Goal: Task Accomplishment & Management: Manage account settings

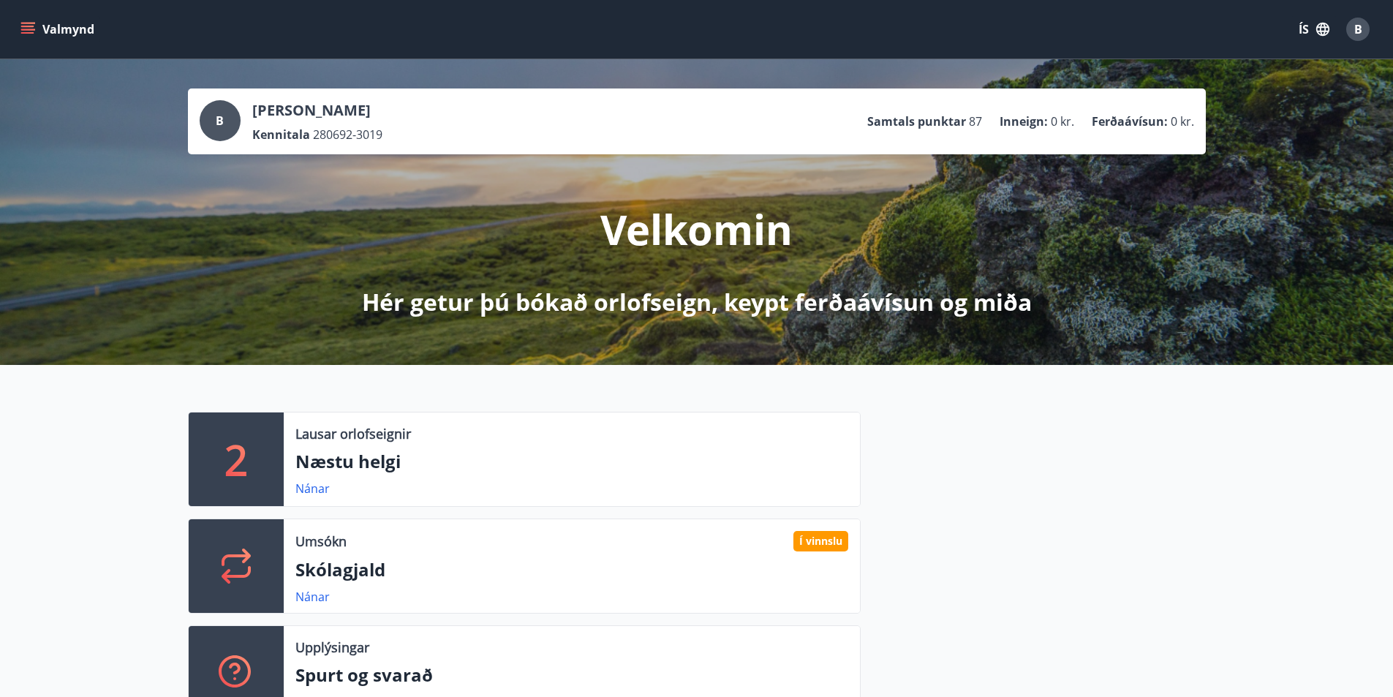
click at [65, 32] on button "Valmynd" at bounding box center [59, 29] width 83 height 26
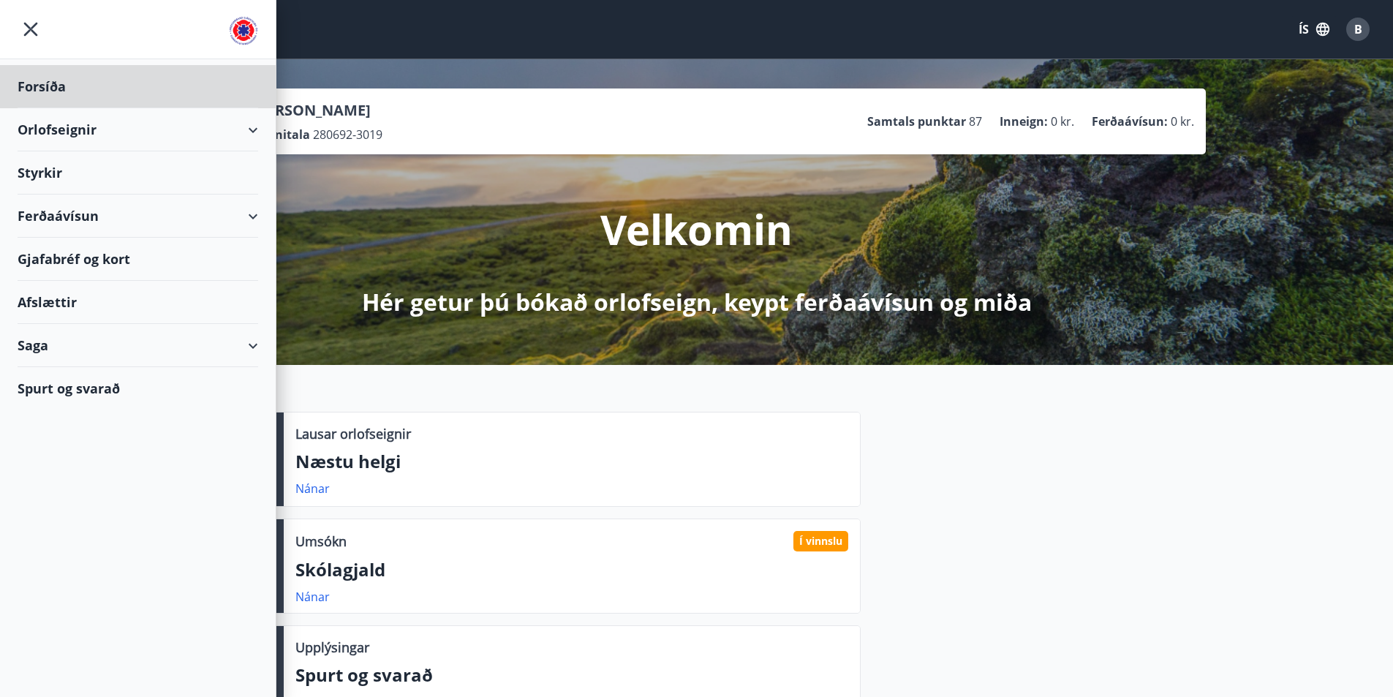
click at [57, 175] on div "Styrkir" at bounding box center [138, 172] width 241 height 43
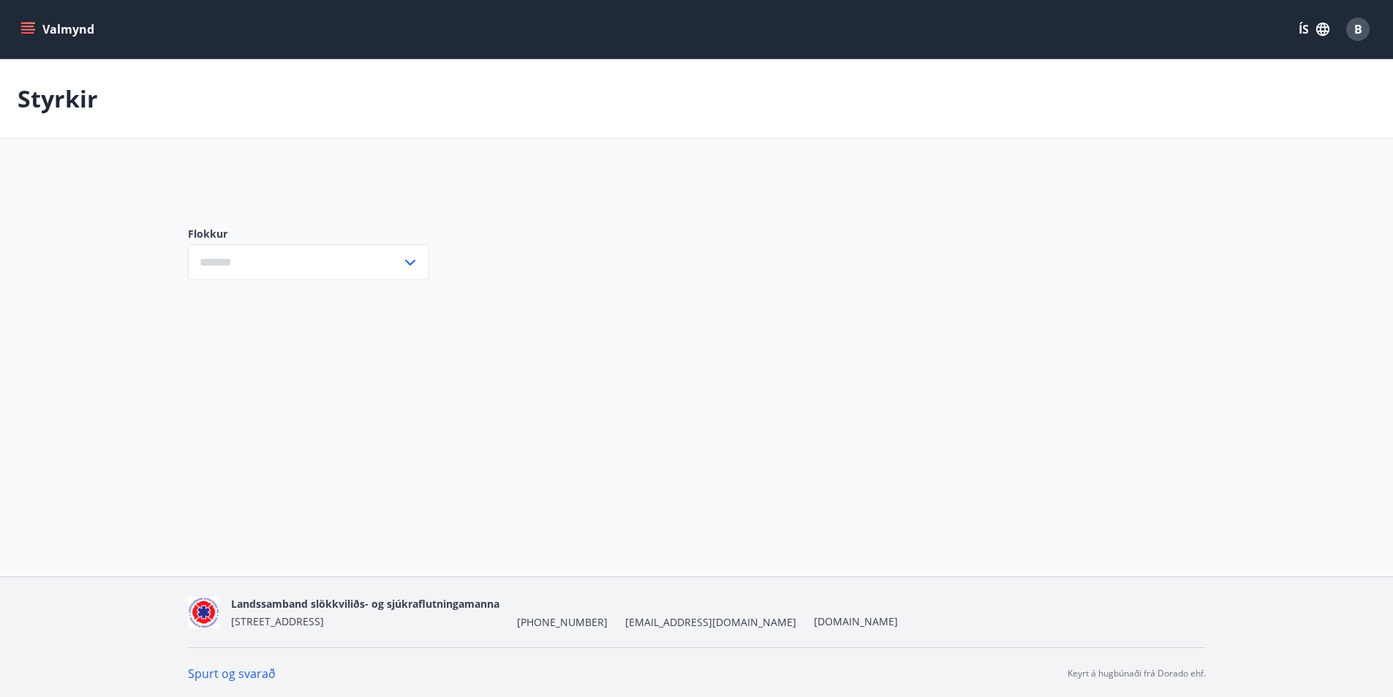
type input "***"
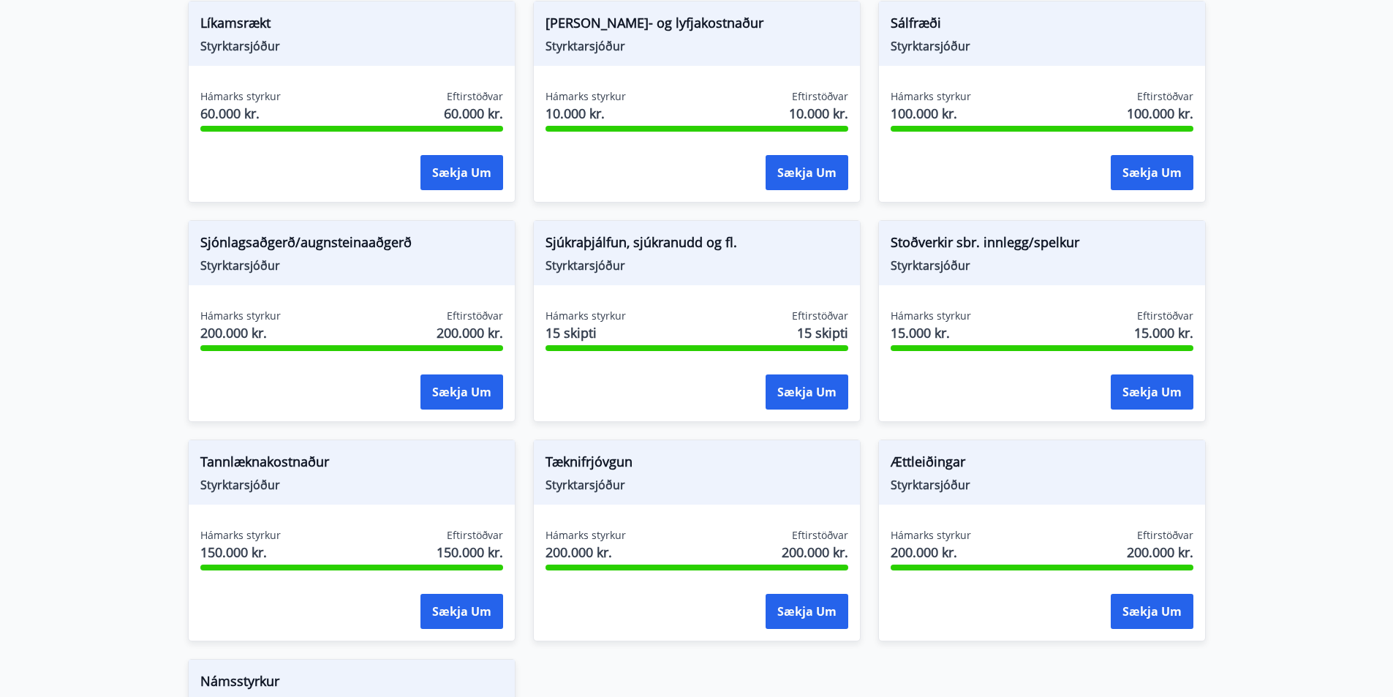
scroll to position [1338, 0]
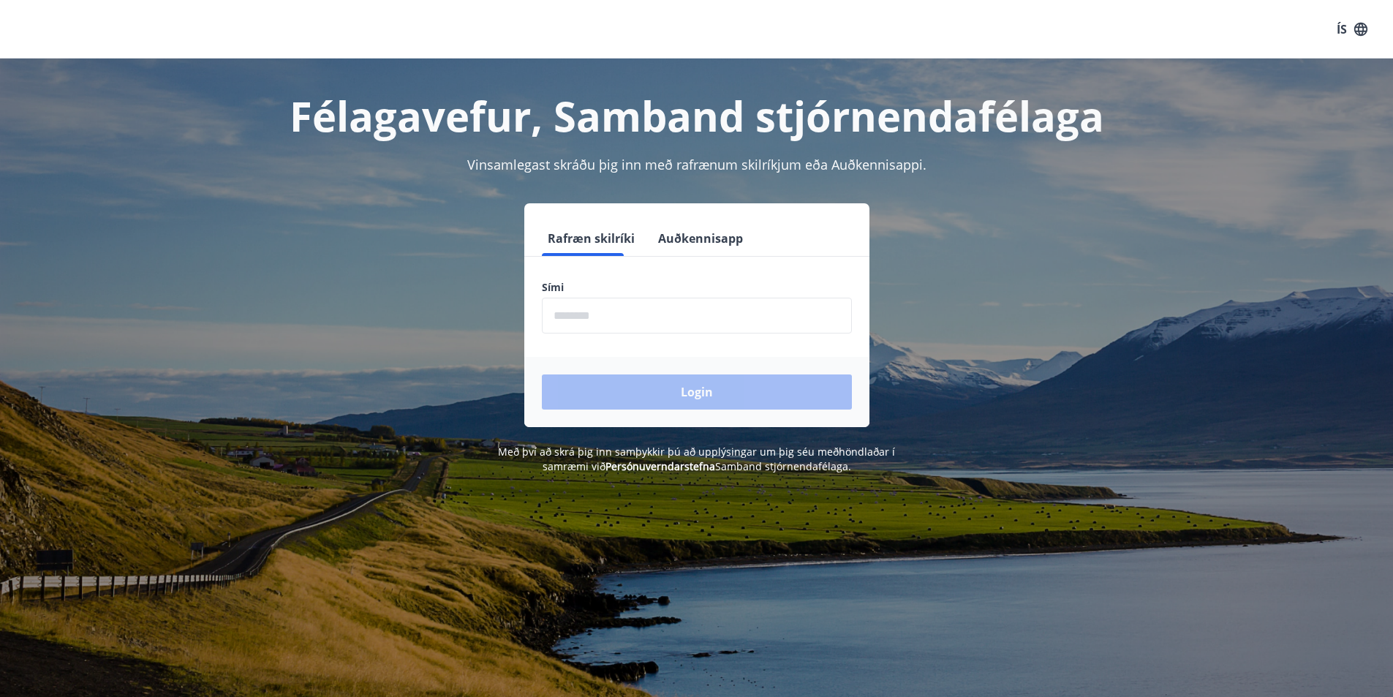
click at [627, 306] on input "phone" at bounding box center [697, 316] width 310 height 36
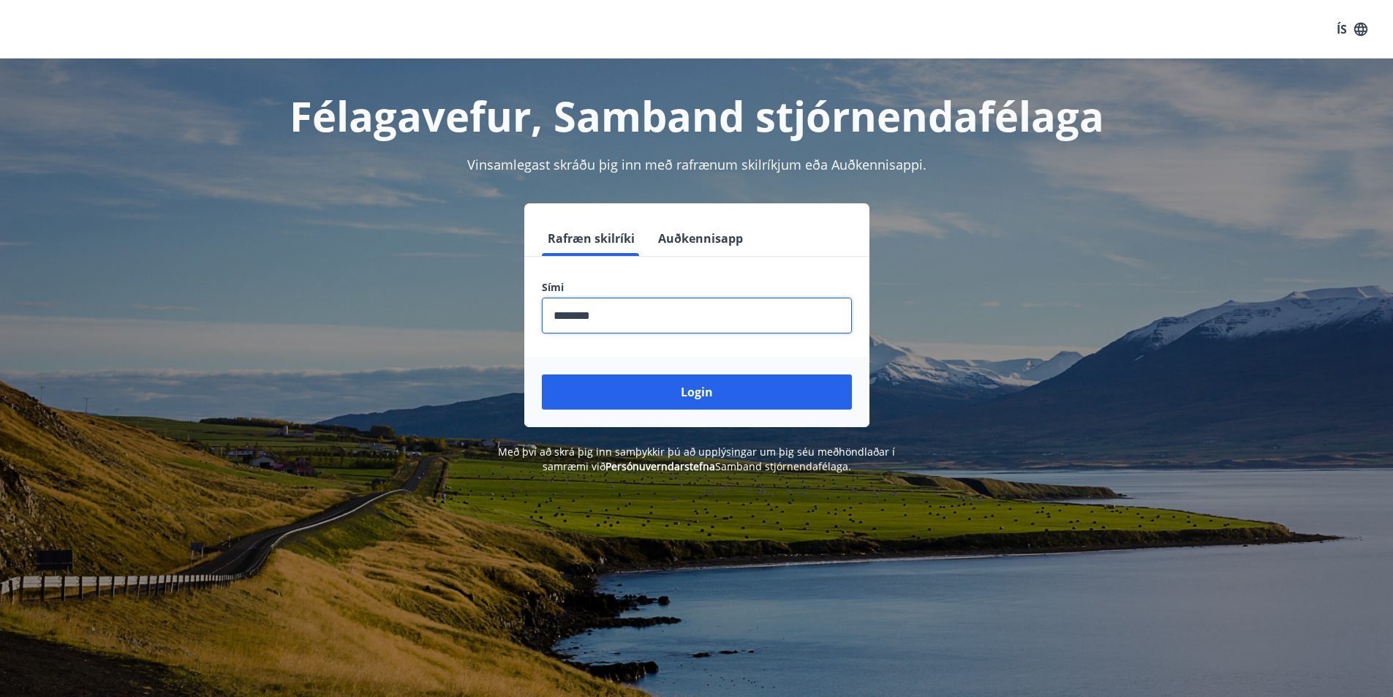
type input "********"
click at [542, 374] on button "Login" at bounding box center [697, 391] width 310 height 35
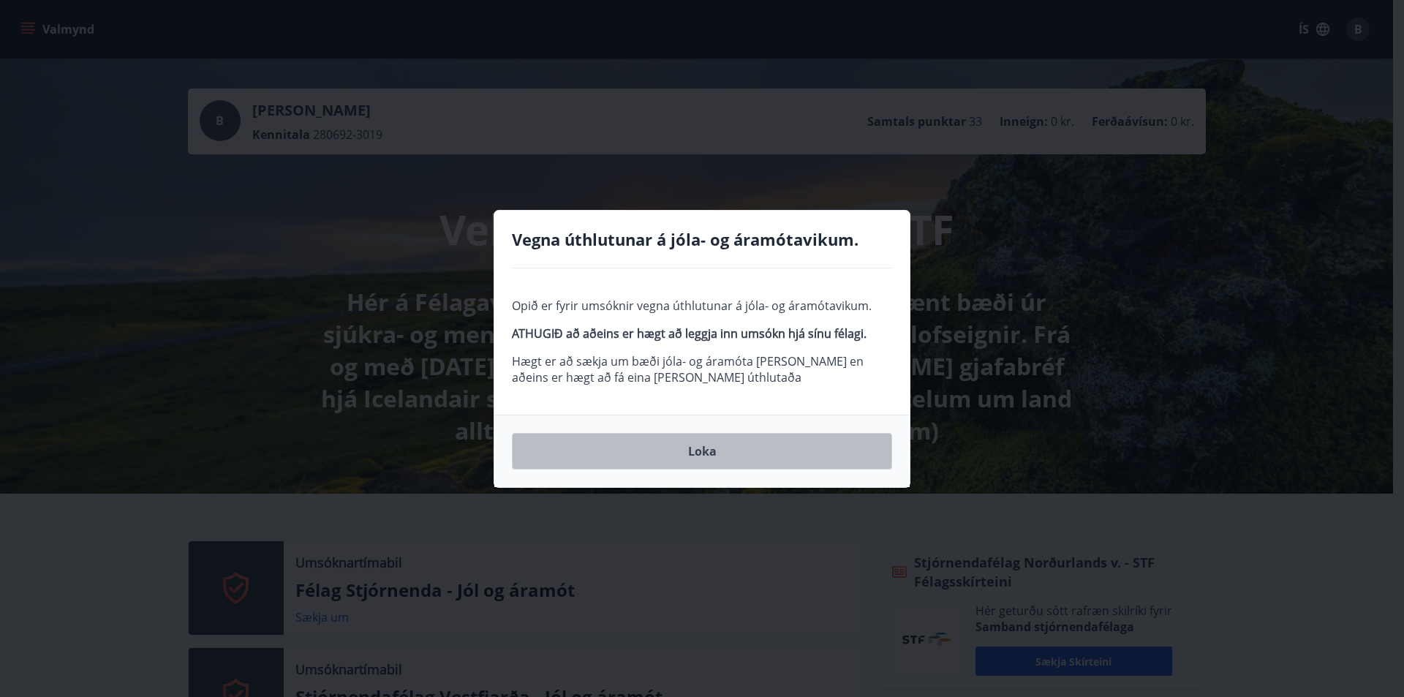
click at [706, 453] on button "Loka" at bounding box center [702, 451] width 380 height 37
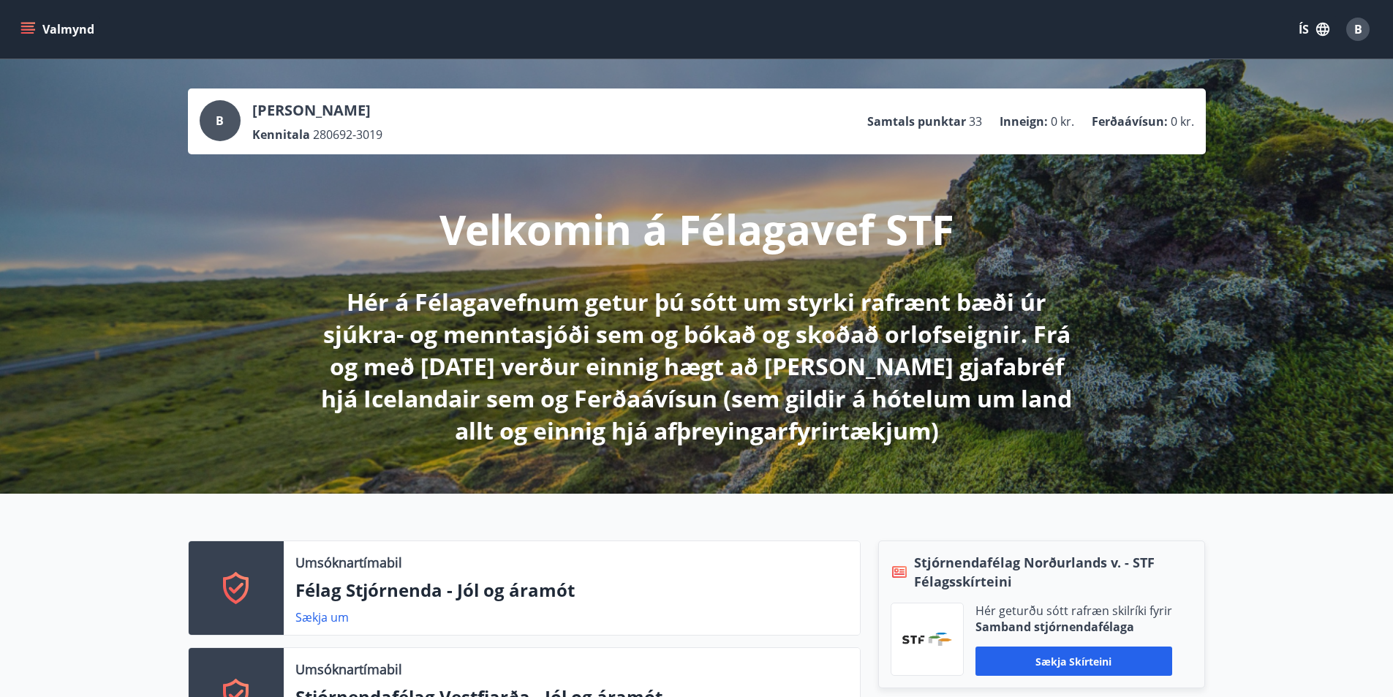
click at [82, 30] on button "Valmynd" at bounding box center [59, 29] width 83 height 26
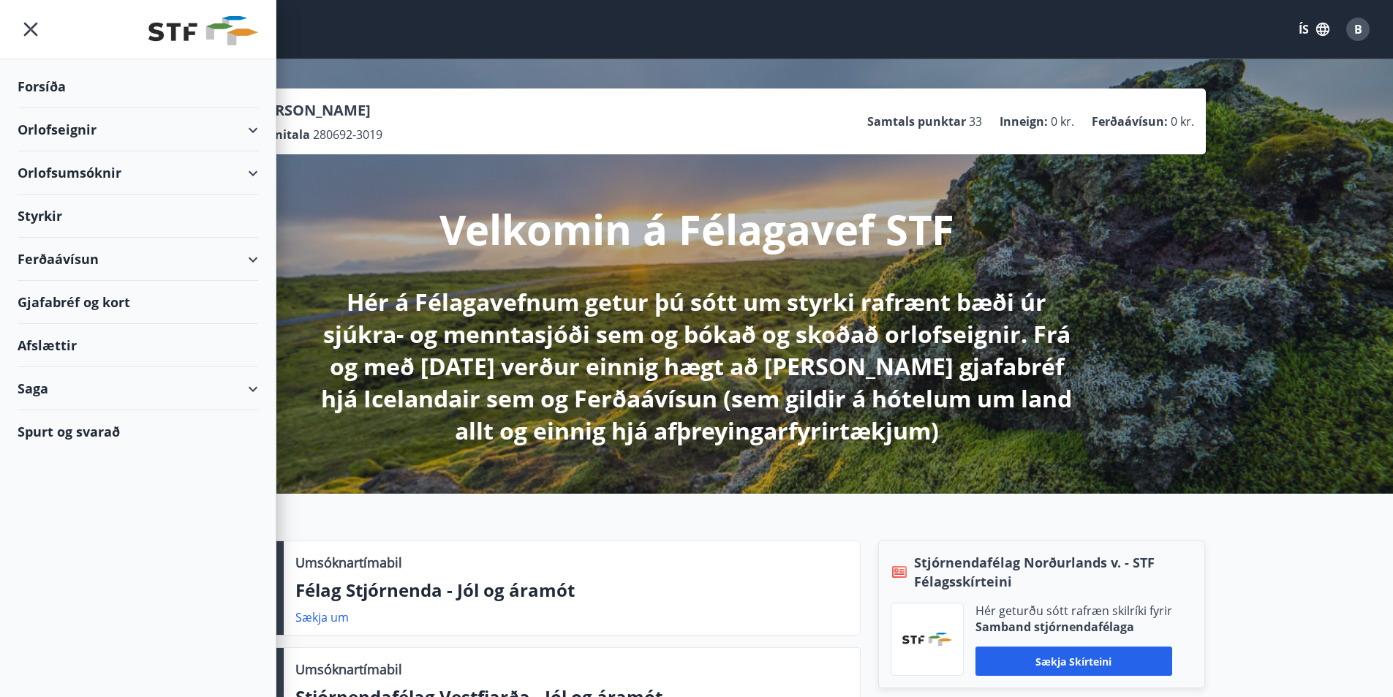
click at [60, 210] on div "Styrkir" at bounding box center [138, 216] width 241 height 43
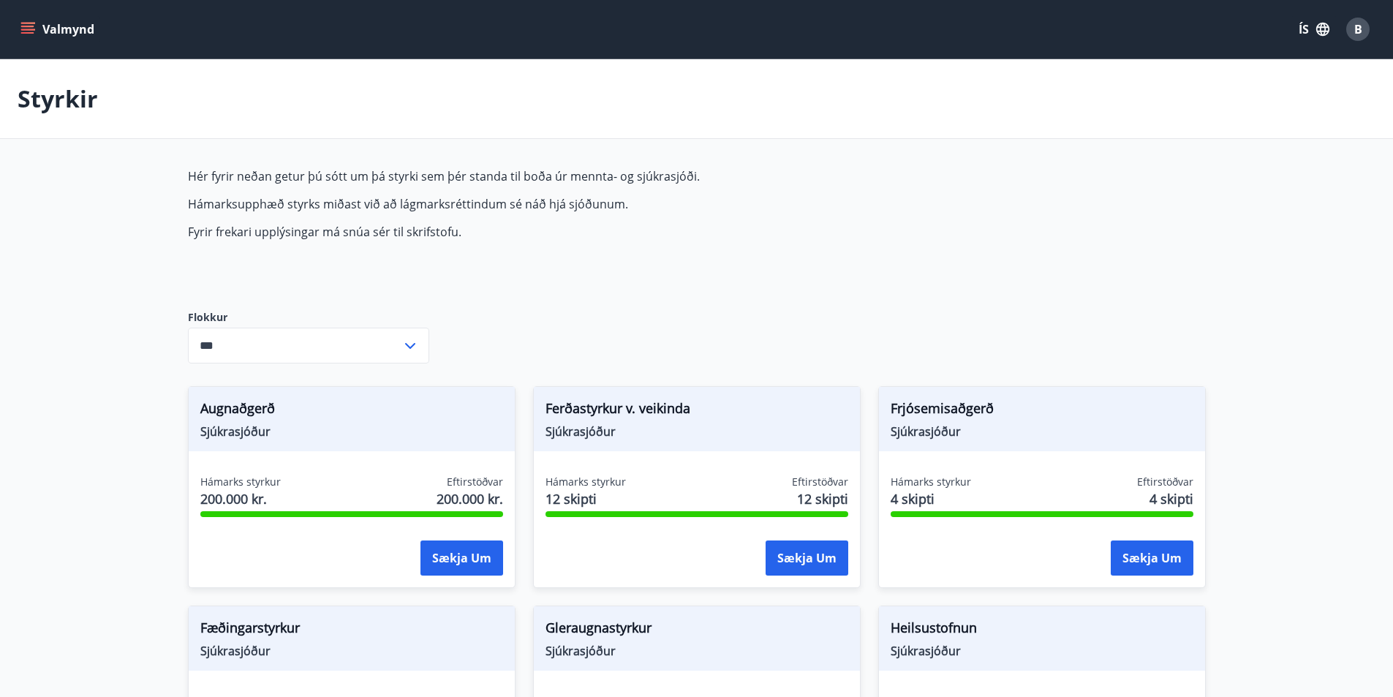
type input "***"
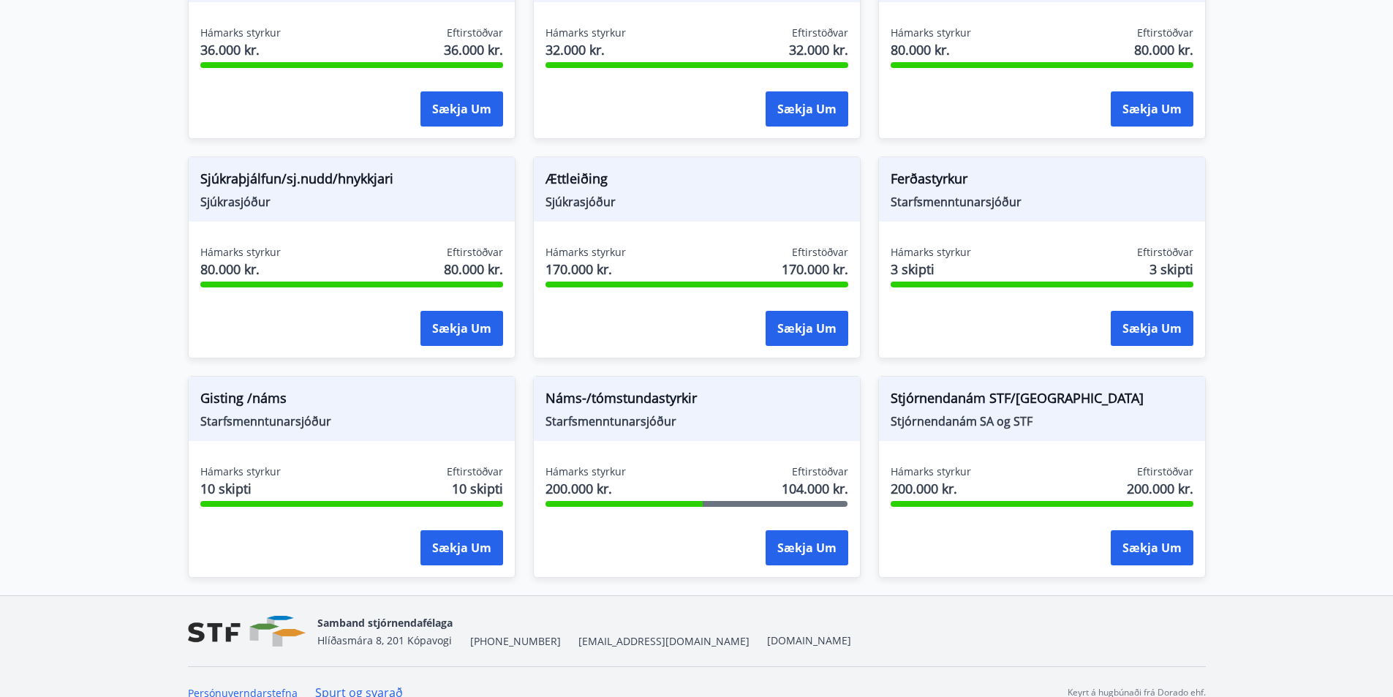
scroll to position [1128, 0]
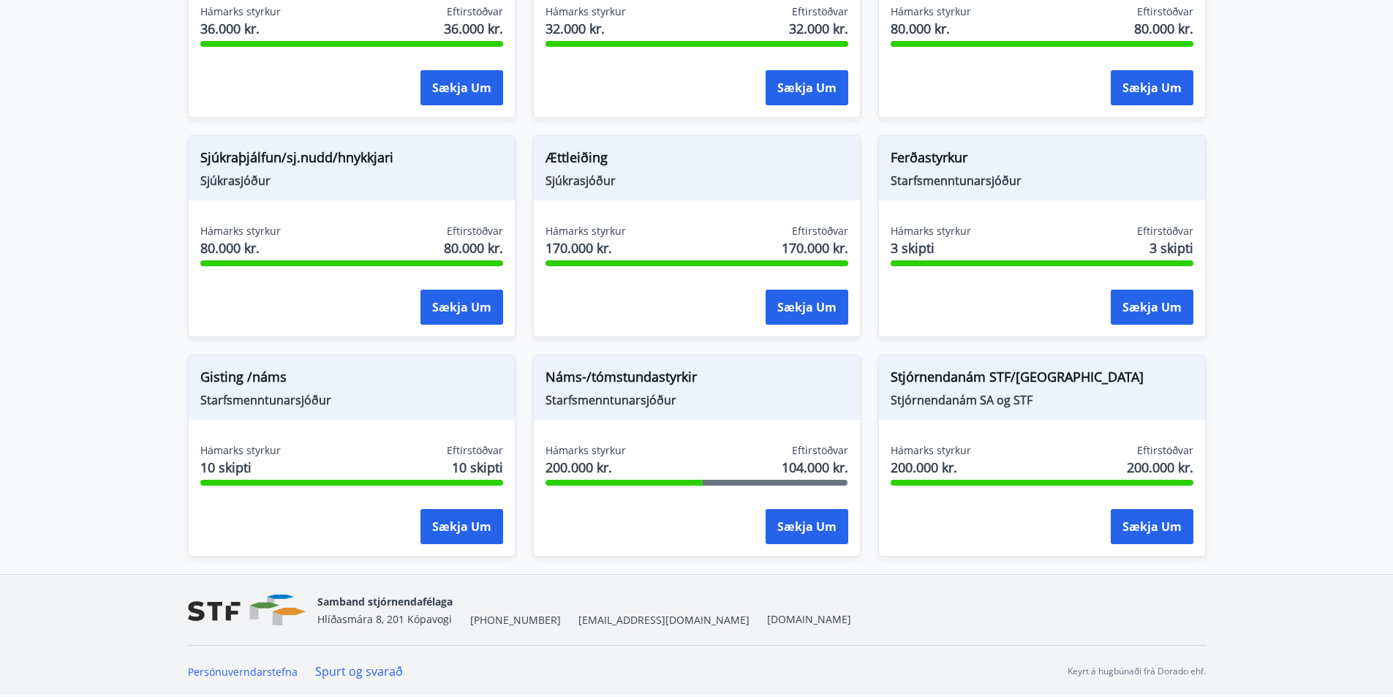
click at [619, 379] on span "Náms-/tómstundastyrkir" at bounding box center [697, 379] width 303 height 25
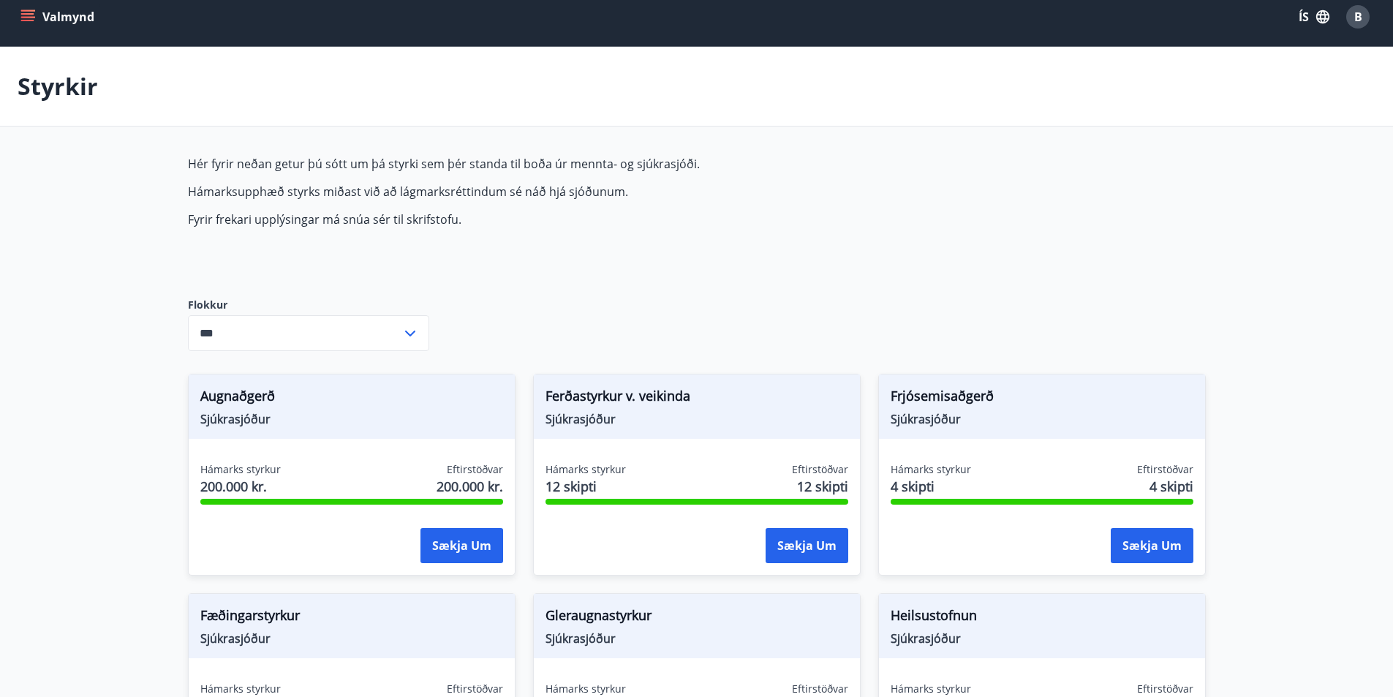
scroll to position [0, 0]
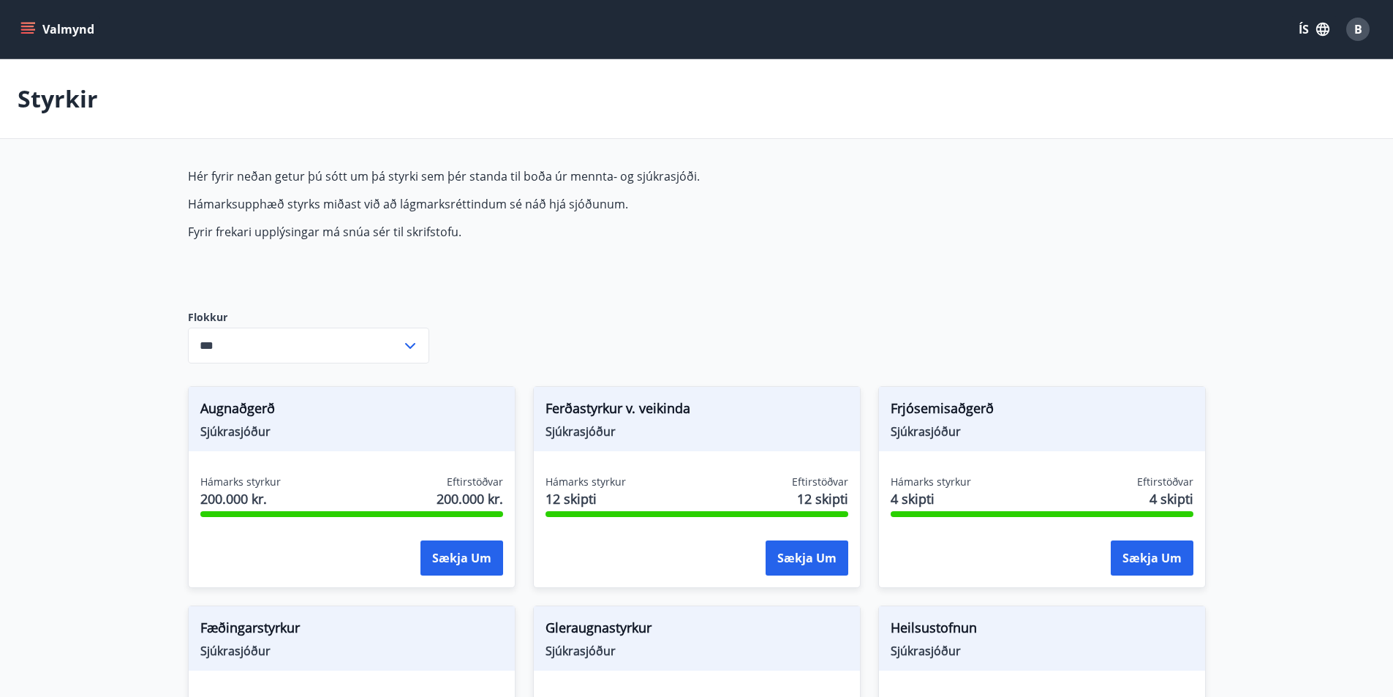
click at [63, 31] on button "Valmynd" at bounding box center [59, 29] width 83 height 26
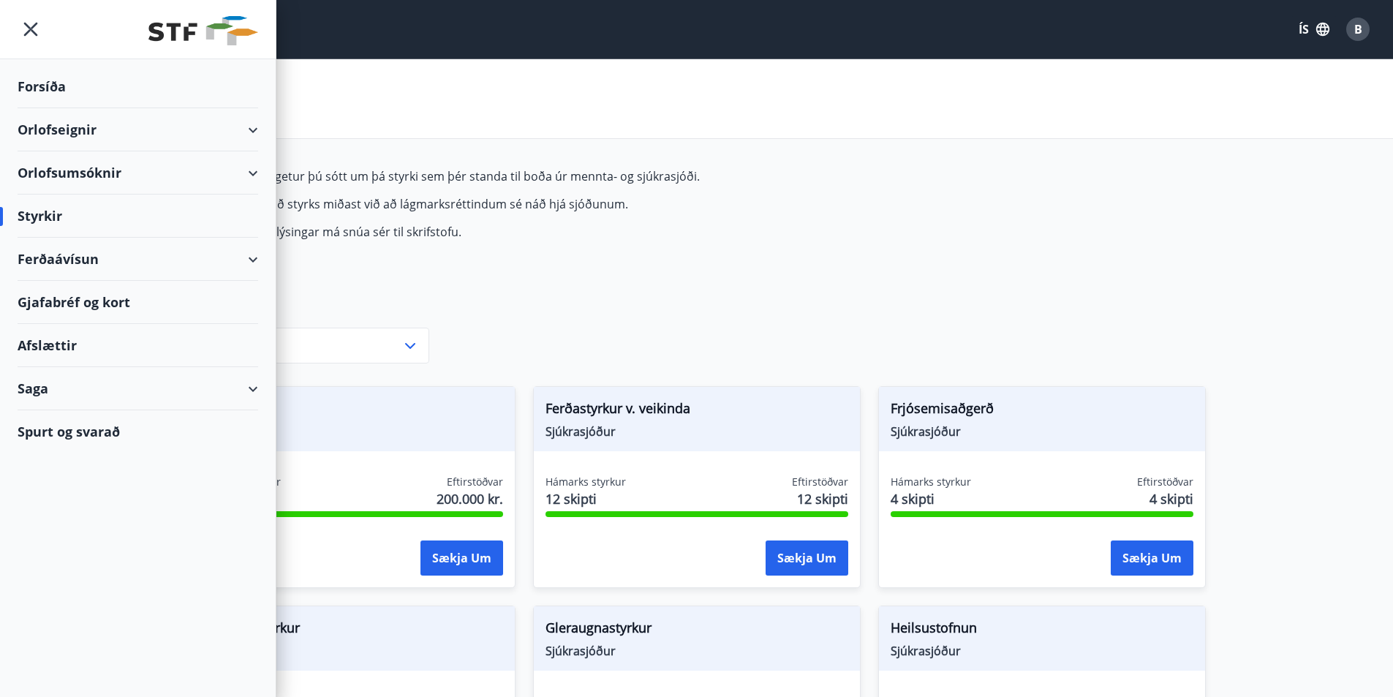
click at [251, 396] on div "Saga" at bounding box center [138, 388] width 241 height 43
click at [60, 578] on div "Styrkjasaga" at bounding box center [137, 579] width 217 height 31
